Goal: Check status: Check status

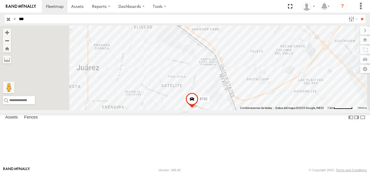
click at [0, 0] on div "626" at bounding box center [0, 0] width 0 height 0
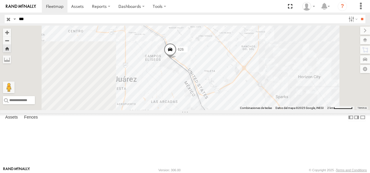
drag, startPoint x: 221, startPoint y: 70, endPoint x: 251, endPoint y: 101, distance: 42.5
click at [251, 101] on div "626" at bounding box center [185, 68] width 370 height 84
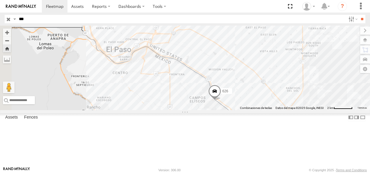
click at [221, 100] on span at bounding box center [214, 93] width 13 height 16
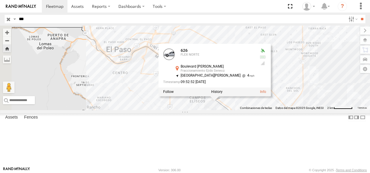
click at [211, 110] on div "[GEOGRAPHIC_DATA] [PERSON_NAME] Fraccionamiento Ejido Senecú 31.7106 , -106.371…" at bounding box center [185, 68] width 370 height 84
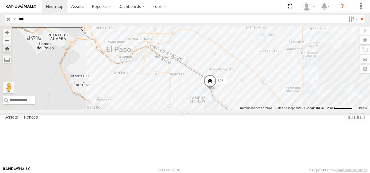
drag, startPoint x: 32, startPoint y: 21, endPoint x: -1, endPoint y: 19, distance: 32.9
click at [0, 19] on html at bounding box center [185, 86] width 370 height 173
click at [0, 0] on div "FLEX NORTE" at bounding box center [0, 0] width 0 height 0
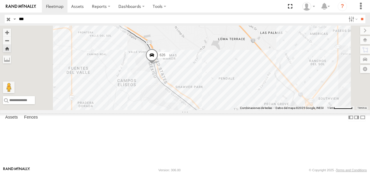
click at [158, 64] on span at bounding box center [151, 57] width 13 height 16
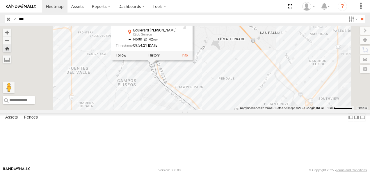
click at [207, 99] on div "[GEOGRAPHIC_DATA] [PERSON_NAME] Ejido Senecú 31.72089 , -106.3771 North 42 09:5…" at bounding box center [185, 68] width 370 height 84
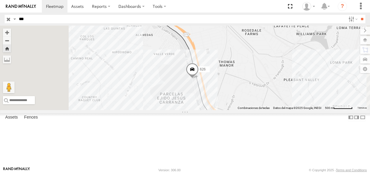
drag, startPoint x: 210, startPoint y: 96, endPoint x: 237, endPoint y: 124, distance: 39.1
click at [237, 110] on div "626" at bounding box center [185, 68] width 370 height 84
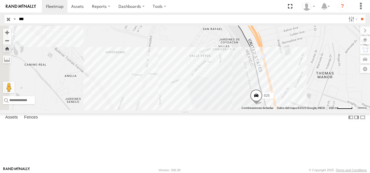
drag, startPoint x: 226, startPoint y: 106, endPoint x: 257, endPoint y: 146, distance: 50.2
click at [257, 110] on div "626" at bounding box center [185, 68] width 370 height 84
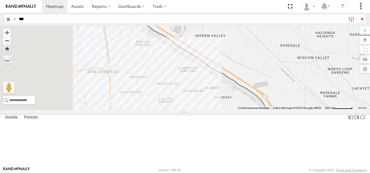
drag, startPoint x: 186, startPoint y: 96, endPoint x: 245, endPoint y: 135, distance: 70.8
click at [245, 110] on div "626" at bounding box center [185, 68] width 370 height 84
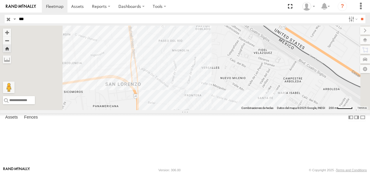
drag, startPoint x: 212, startPoint y: 82, endPoint x: 262, endPoint y: 135, distance: 73.2
click at [262, 110] on div "626" at bounding box center [185, 68] width 370 height 84
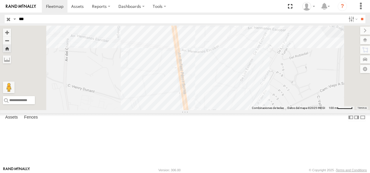
drag, startPoint x: 220, startPoint y: 111, endPoint x: 228, endPoint y: 120, distance: 11.9
click at [228, 110] on div "626" at bounding box center [185, 68] width 370 height 84
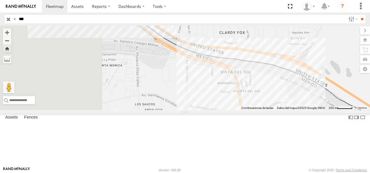
drag, startPoint x: 309, startPoint y: 129, endPoint x: 321, endPoint y: 131, distance: 12.4
click at [321, 110] on div "626" at bounding box center [185, 68] width 370 height 84
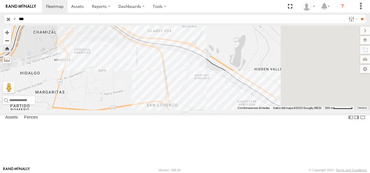
drag, startPoint x: 334, startPoint y: 125, endPoint x: 260, endPoint y: 94, distance: 80.5
click at [262, 94] on div "626" at bounding box center [185, 68] width 370 height 84
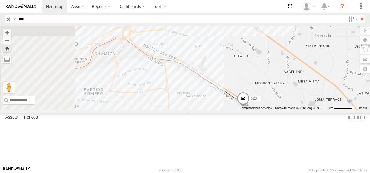
drag, startPoint x: 245, startPoint y: 101, endPoint x: 274, endPoint y: 123, distance: 36.0
click at [274, 110] on div "626" at bounding box center [185, 68] width 370 height 84
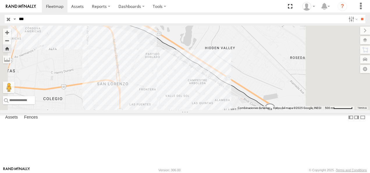
drag, startPoint x: 271, startPoint y: 109, endPoint x: 258, endPoint y: 109, distance: 13.1
click at [258, 109] on div "626" at bounding box center [185, 68] width 370 height 84
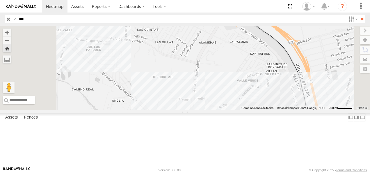
drag, startPoint x: 194, startPoint y: 96, endPoint x: 224, endPoint y: 128, distance: 44.6
click at [225, 110] on div at bounding box center [185, 68] width 370 height 84
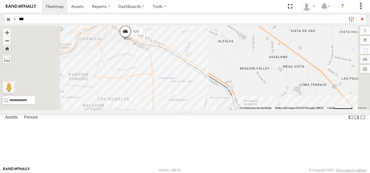
drag, startPoint x: 242, startPoint y: 124, endPoint x: 286, endPoint y: 129, distance: 44.4
click at [286, 110] on div "626" at bounding box center [185, 68] width 370 height 84
click at [0, 20] on html at bounding box center [185, 86] width 370 height 173
click at [358, 15] on input "**" at bounding box center [361, 19] width 7 height 8
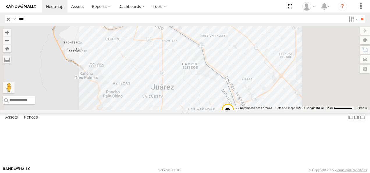
click at [0, 0] on div "Cruce" at bounding box center [0, 0] width 0 height 0
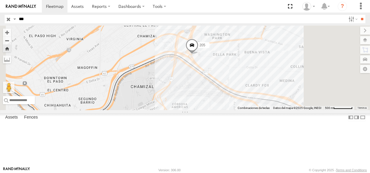
drag, startPoint x: 7, startPoint y: 17, endPoint x: 3, endPoint y: 15, distance: 4.3
click at [6, 17] on div "Search Query Asset ID Asset Label Registration Manufacturer Model VIN Job ID Dr…" at bounding box center [182, 19] width 354 height 8
click at [358, 15] on input "**" at bounding box center [361, 19] width 7 height 8
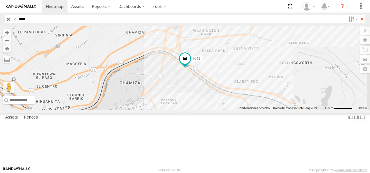
click at [0, 0] on div "FLEX NORTE" at bounding box center [0, 0] width 0 height 0
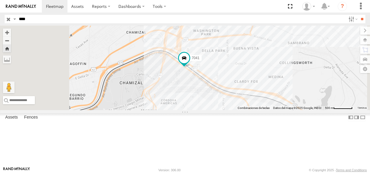
drag, startPoint x: 28, startPoint y: 19, endPoint x: -1, endPoint y: 19, distance: 29.6
click at [0, 19] on html at bounding box center [185, 86] width 370 height 173
click at [358, 15] on input "**" at bounding box center [361, 19] width 7 height 8
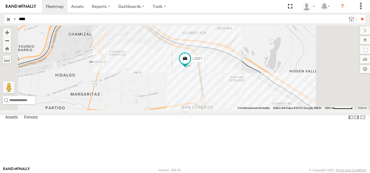
click at [0, 0] on div "L2627 FLEX NORTE" at bounding box center [0, 0] width 0 height 0
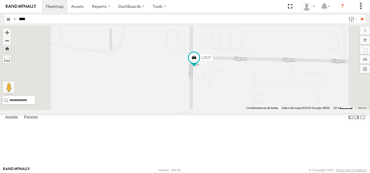
drag, startPoint x: 201, startPoint y: 54, endPoint x: 207, endPoint y: 131, distance: 76.9
click at [207, 110] on div "L2627" at bounding box center [185, 68] width 370 height 84
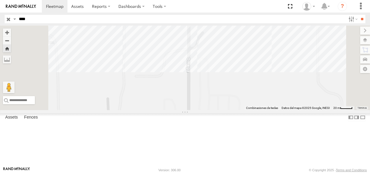
drag, startPoint x: 234, startPoint y: 81, endPoint x: 232, endPoint y: 119, distance: 37.8
click at [232, 110] on div "L2627" at bounding box center [185, 68] width 370 height 84
drag, startPoint x: 16, startPoint y: 19, endPoint x: 6, endPoint y: 19, distance: 9.3
click at [6, 19] on div "Search Query Asset ID Asset Label Registration Manufacturer Model VIN Job ID Dr…" at bounding box center [182, 19] width 354 height 8
click at [358, 15] on input "**" at bounding box center [361, 19] width 7 height 8
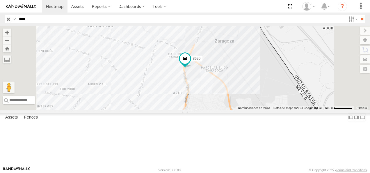
click at [0, 0] on div "8690 FLEX NORTE" at bounding box center [0, 0] width 0 height 0
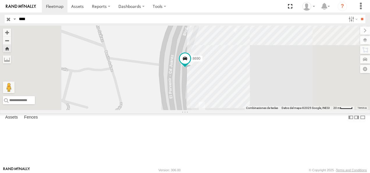
click at [236, 65] on div "8690" at bounding box center [185, 68] width 370 height 84
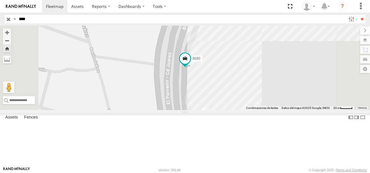
click at [0, 0] on div "FLEX NORTE" at bounding box center [0, 0] width 0 height 0
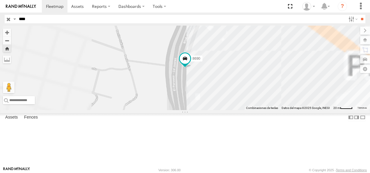
drag, startPoint x: 46, startPoint y: 19, endPoint x: 2, endPoint y: 19, distance: 44.8
click at [2, 19] on header "Search Query Asset ID Asset Label Registration Manufacturer Model VIN Job ID" at bounding box center [185, 18] width 370 height 13
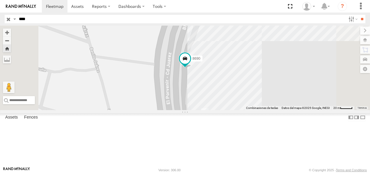
click at [358, 15] on input "**" at bounding box center [361, 19] width 7 height 8
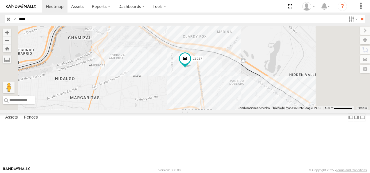
click at [0, 0] on div "L2627" at bounding box center [0, 0] width 0 height 0
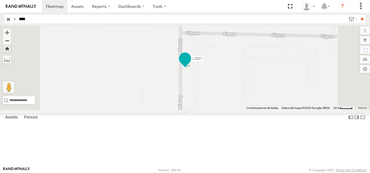
click at [190, 64] on span at bounding box center [185, 58] width 10 height 10
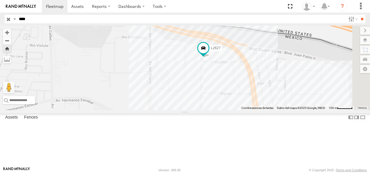
drag, startPoint x: 314, startPoint y: 96, endPoint x: 280, endPoint y: 100, distance: 34.5
click at [280, 100] on div "L2627" at bounding box center [185, 68] width 370 height 84
click at [208, 53] on span at bounding box center [203, 48] width 10 height 10
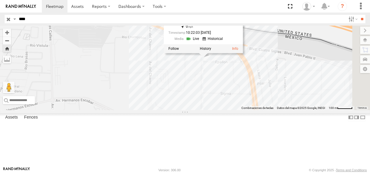
click at [201, 42] on link at bounding box center [193, 39] width 15 height 6
click at [191, 108] on div "L2627 L2627 FLEX NORTE FLEXTRONICS NORTE 31.75172 , -106.43005 0 10:22:03 [DATE]" at bounding box center [185, 68] width 370 height 84
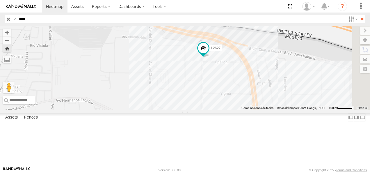
click at [0, 20] on html at bounding box center [185, 86] width 370 height 173
type input "***"
click at [358, 15] on input "**" at bounding box center [361, 19] width 7 height 8
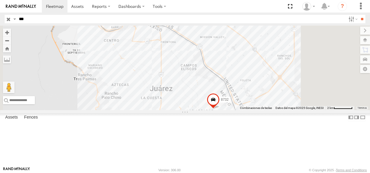
click at [0, 0] on div "626 FLEX NORTE" at bounding box center [0, 0] width 0 height 0
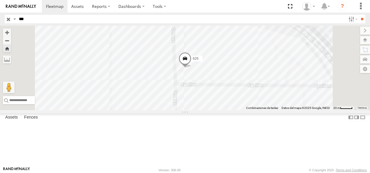
click at [191, 68] on span at bounding box center [184, 60] width 13 height 16
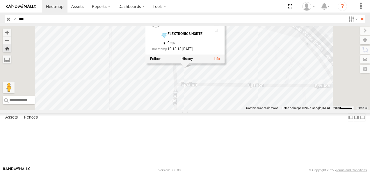
click at [253, 110] on div "626 626 FLEX NORTE FLEXTRONICS NORTE 31.75171 , -106.43003 0 10:18:13 [DATE]" at bounding box center [185, 68] width 370 height 84
